Goal: Task Accomplishment & Management: Manage account settings

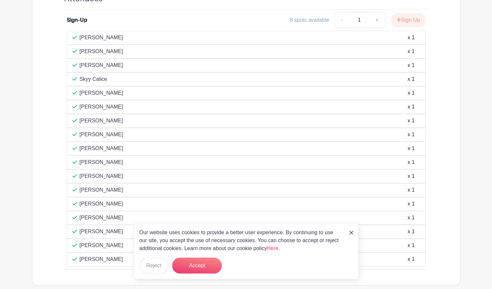
scroll to position [437, 0]
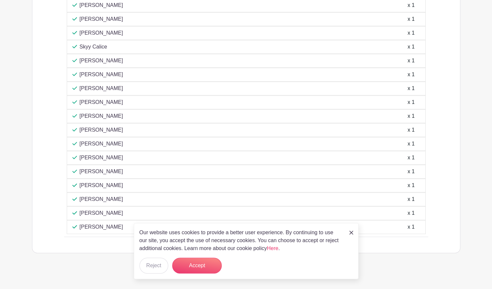
click at [349, 235] on img at bounding box center [351, 233] width 4 height 4
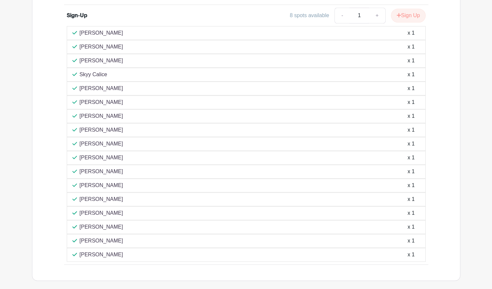
scroll to position [408, 0]
drag, startPoint x: 113, startPoint y: 67, endPoint x: 77, endPoint y: 68, distance: 36.7
click at [77, 68] on div "Skyy Calice x 1" at bounding box center [246, 75] width 359 height 14
copy p "Skyy Calice"
click at [125, 57] on div "[PERSON_NAME] x 1" at bounding box center [245, 61] width 347 height 8
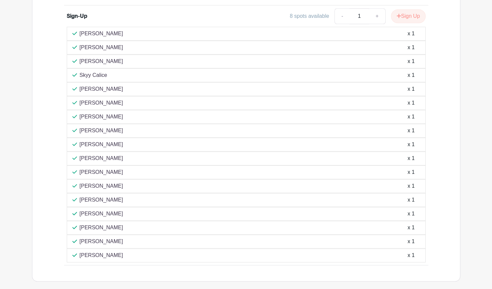
drag, startPoint x: 115, startPoint y: 154, endPoint x: 76, endPoint y: 152, distance: 39.0
click at [76, 155] on div "[PERSON_NAME] x 1" at bounding box center [245, 159] width 347 height 8
copy p "[PERSON_NAME]"
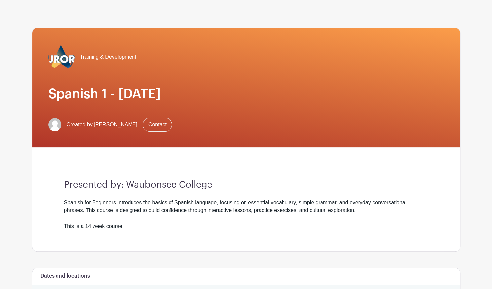
scroll to position [26, 0]
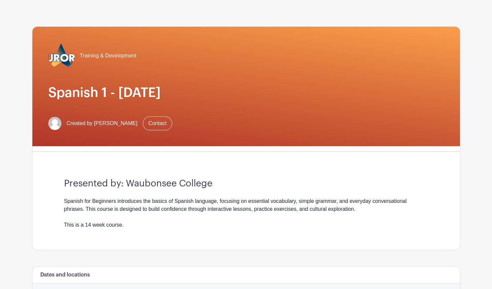
click at [295, 201] on div "Spanish for Beginners introduces the basics of Spanish language, focusing on es…" at bounding box center [246, 213] width 364 height 32
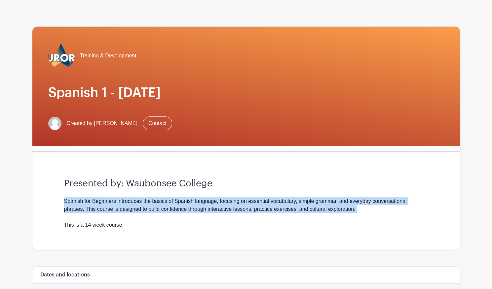
click at [295, 201] on div "Spanish for Beginners introduces the basics of Spanish language, focusing on es…" at bounding box center [246, 213] width 364 height 32
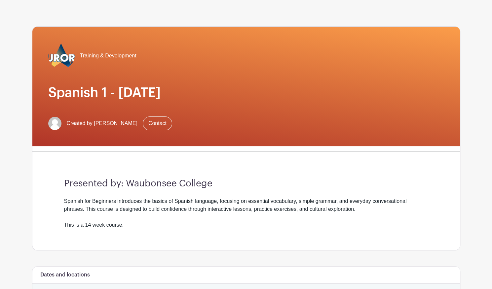
click at [295, 201] on div "Spanish for Beginners introduces the basics of Spanish language, focusing on es…" at bounding box center [246, 213] width 364 height 32
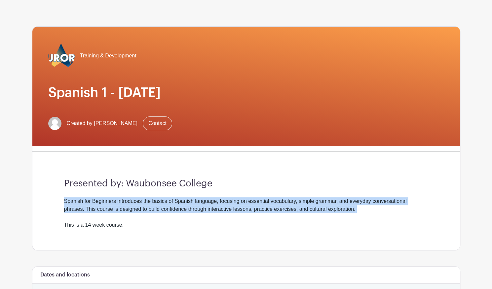
click at [295, 201] on div "Spanish for Beginners introduces the basics of Spanish language, focusing on es…" at bounding box center [246, 213] width 364 height 32
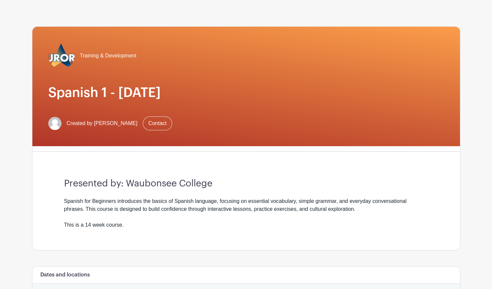
click at [295, 201] on div "Spanish for Beginners introduces the basics of Spanish language, focusing on es…" at bounding box center [246, 213] width 364 height 32
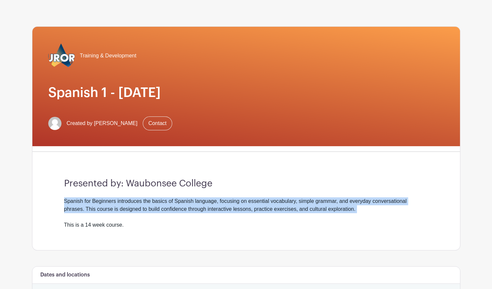
click at [295, 201] on div "Spanish for Beginners introduces the basics of Spanish language, focusing on es…" at bounding box center [246, 213] width 364 height 32
click at [236, 195] on div "Presented by: Waubonsee College Spanish for Beginners introduces the basics of …" at bounding box center [246, 203] width 396 height 93
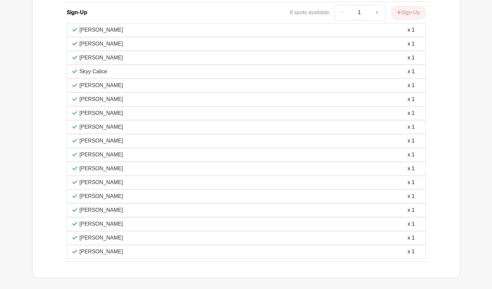
scroll to position [415, 0]
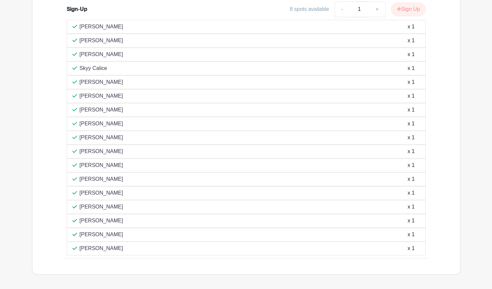
drag, startPoint x: 137, startPoint y: 135, endPoint x: 77, endPoint y: 138, distance: 60.1
click at [77, 138] on div "[PERSON_NAME] x 1" at bounding box center [245, 138] width 347 height 8
copy p "[PERSON_NAME]"
drag, startPoint x: 122, startPoint y: 122, endPoint x: 77, endPoint y: 20, distance: 111.4
click at [77, 20] on div "[PERSON_NAME] x 1 [PERSON_NAME] x 1 [PERSON_NAME] x 1 Skyy Calice x 1" at bounding box center [246, 138] width 359 height 236
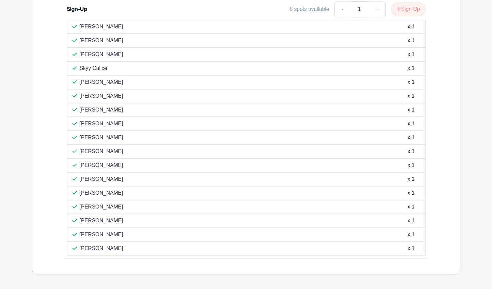
click at [77, 20] on div "[PERSON_NAME] x 1" at bounding box center [246, 27] width 359 height 14
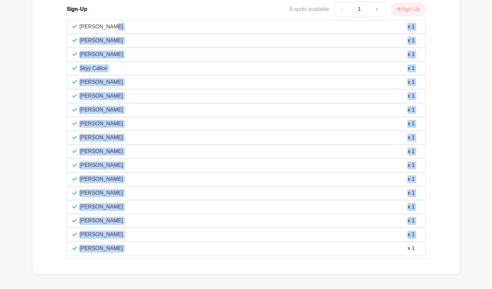
drag, startPoint x: 77, startPoint y: 20, endPoint x: 151, endPoint y: 245, distance: 236.7
click at [151, 245] on div "[PERSON_NAME] x 1 [PERSON_NAME] x 1 [PERSON_NAME] x 1 Skyy Calice x 1" at bounding box center [246, 138] width 359 height 236
click at [151, 245] on div "[PERSON_NAME] x 1" at bounding box center [245, 249] width 347 height 8
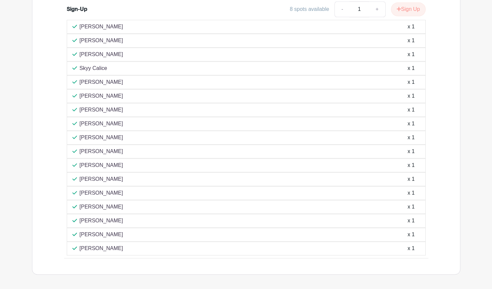
drag, startPoint x: 117, startPoint y: 24, endPoint x: 81, endPoint y: 22, distance: 35.7
click at [81, 23] on div "[PERSON_NAME] x 1" at bounding box center [245, 27] width 347 height 8
click at [152, 75] on div "[PERSON_NAME] x 1" at bounding box center [246, 82] width 359 height 14
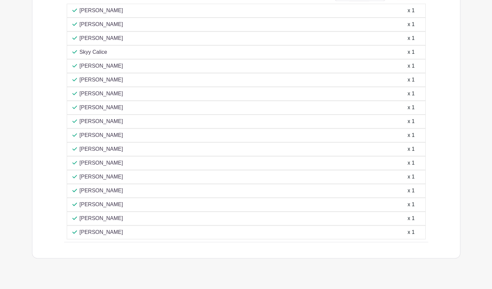
scroll to position [432, 0]
